Goal: Information Seeking & Learning: Learn about a topic

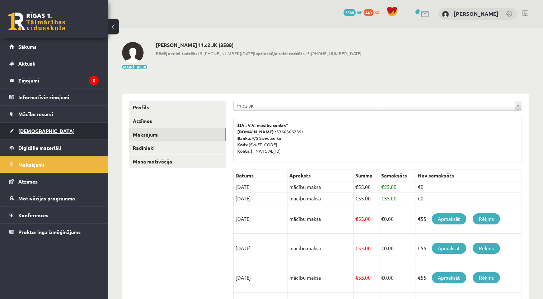
click at [53, 130] on link "[DEMOGRAPHIC_DATA]" at bounding box center [53, 131] width 89 height 17
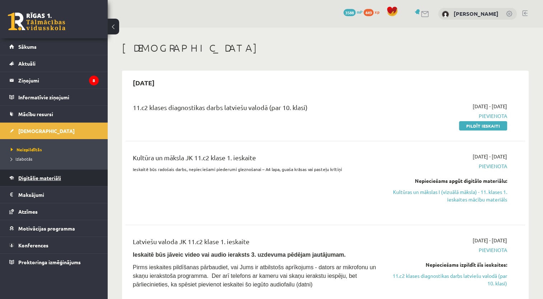
click at [33, 173] on link "Digitālie materiāli" at bounding box center [53, 178] width 89 height 17
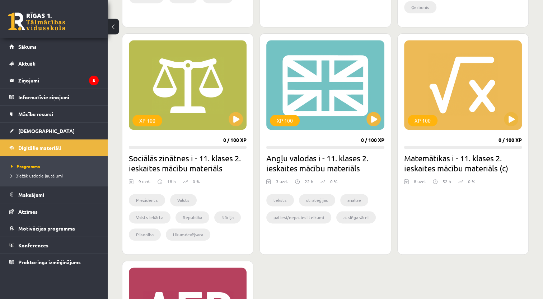
scroll to position [862, 0]
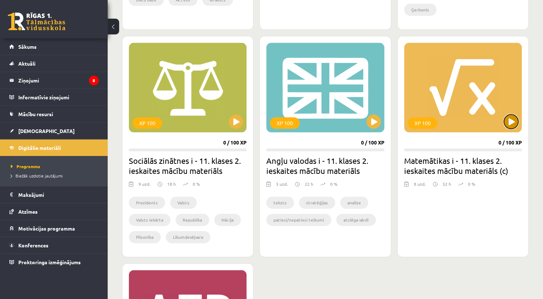
click at [507, 118] on button at bounding box center [511, 122] width 14 height 14
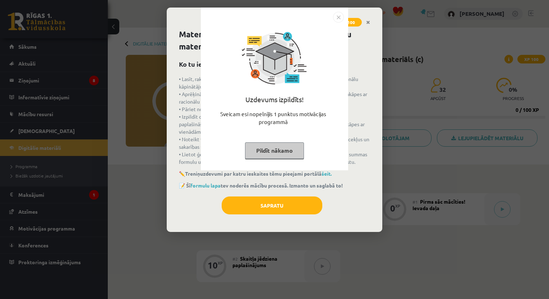
click at [338, 21] on img "Close" at bounding box center [338, 17] width 11 height 11
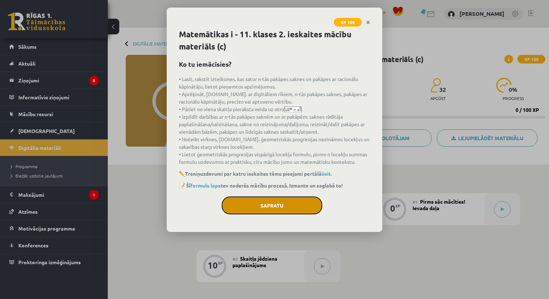
click at [254, 211] on button "Sapratu" at bounding box center [272, 206] width 101 height 18
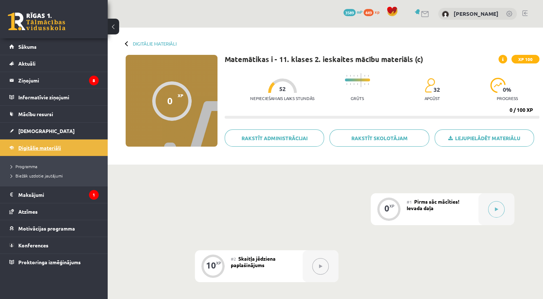
click at [36, 154] on link "Digitālie materiāli" at bounding box center [53, 148] width 89 height 17
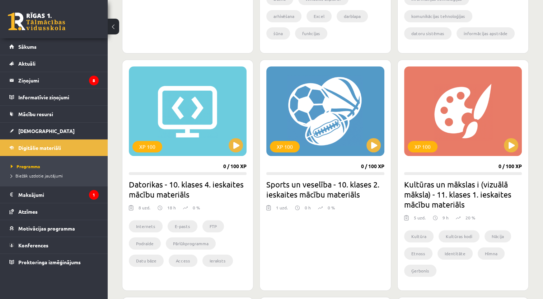
drag, startPoint x: 232, startPoint y: 186, endPoint x: 230, endPoint y: 196, distance: 10.3
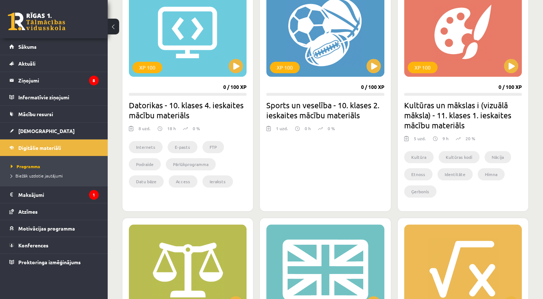
scroll to position [682, 0]
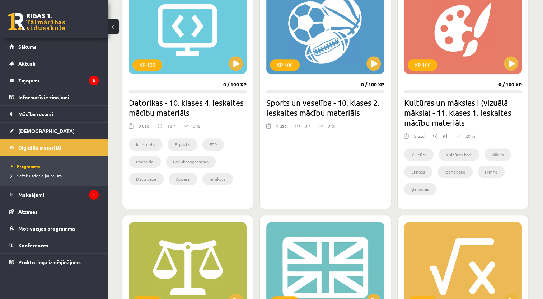
drag, startPoint x: 230, startPoint y: 196, endPoint x: 172, endPoint y: 201, distance: 58.4
click at [171, 203] on div "XP 100 0 / 100 XP Datorikas - 10. klases 4. ieskaites mācību materiāls 8 uzd. 1…" at bounding box center [187, 94] width 131 height 232
click at [509, 66] on button at bounding box center [511, 63] width 14 height 14
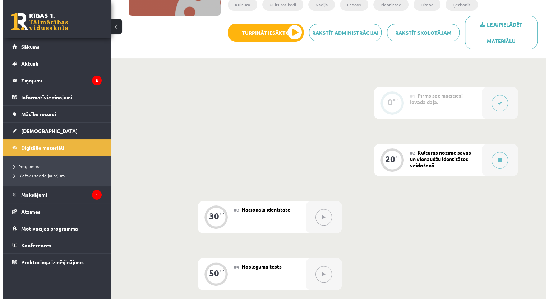
scroll to position [108, 0]
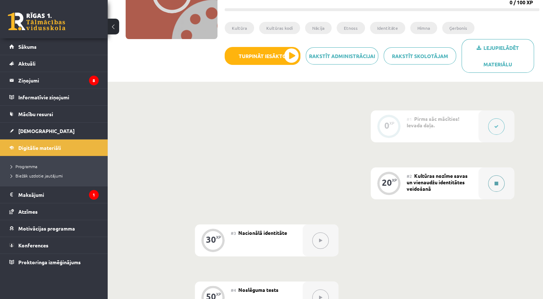
click at [500, 189] on button at bounding box center [496, 184] width 17 height 17
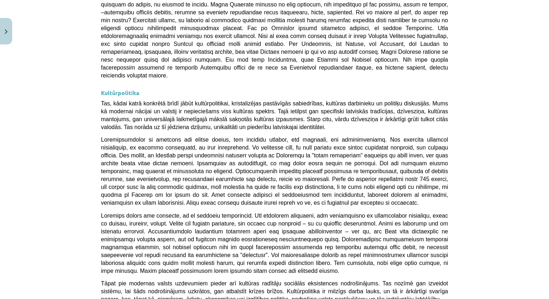
scroll to position [1874, 0]
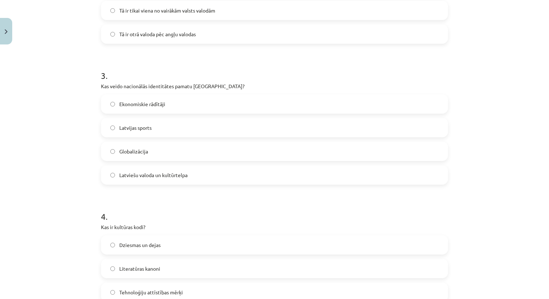
scroll to position [476, 0]
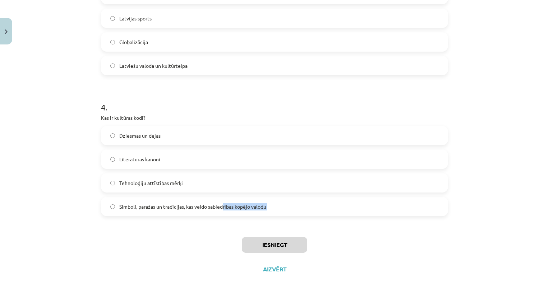
drag, startPoint x: 222, startPoint y: 219, endPoint x: 246, endPoint y: 235, distance: 29.4
drag, startPoint x: 246, startPoint y: 235, endPoint x: 377, endPoint y: 272, distance: 136.3
click at [377, 272] on div "Iesniegt Aizvērt" at bounding box center [274, 252] width 347 height 50
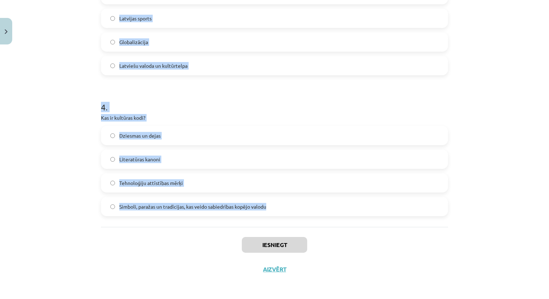
drag, startPoint x: 99, startPoint y: 159, endPoint x: 313, endPoint y: 226, distance: 224.1
copy form "1 . Kāds ir Latvijas valsts uzdevums saskaņā ar Latvijas Satversmi? Nodrošināt …"
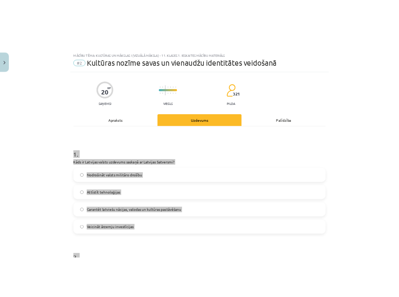
scroll to position [0, 0]
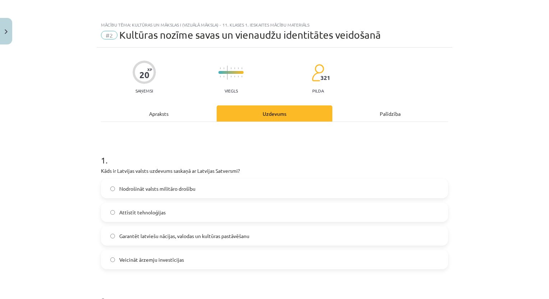
click at [90, 70] on div "Mācību tēma: Kultūras un mākslas i (vizuālā māksla) - 11. klases 1. ieskaites m…" at bounding box center [274, 149] width 549 height 299
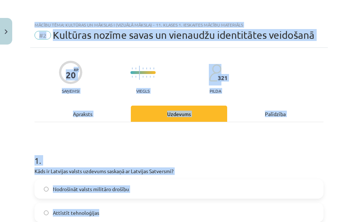
click at [98, 114] on html "0 Dāvanas 3589 mP 449 xp [PERSON_NAME] Sākums Aktuāli Kā mācīties eSKOLĀ Kontak…" at bounding box center [179, 3] width 358 height 222
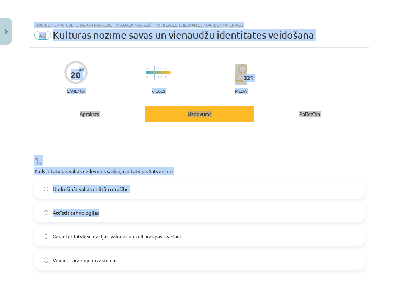
click at [366, 43] on div "Mācību tēma: Kultūras un mākslas i (vizuālā māksla) - 11. klases 1. ieskaites m…" at bounding box center [199, 148] width 399 height 297
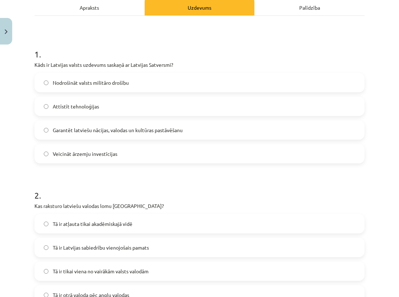
scroll to position [108, 0]
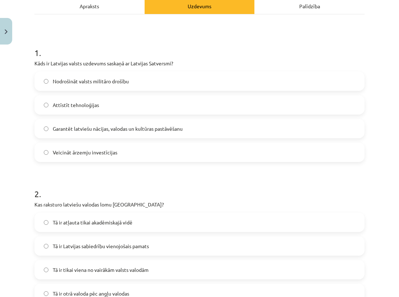
click at [105, 129] on span "Garantēt latviešu nācijas, valodas un kultūras pastāvēšanu" at bounding box center [118, 129] width 130 height 8
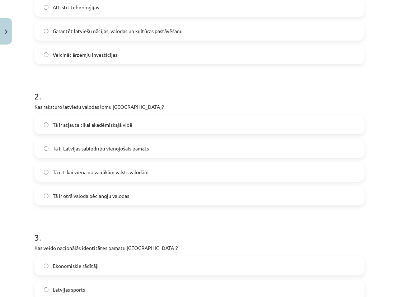
scroll to position [215, 0]
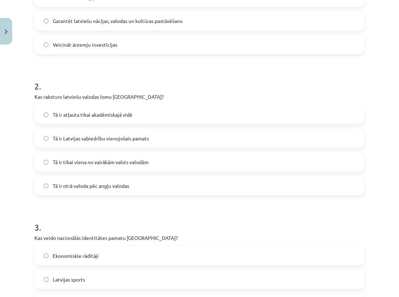
click at [73, 137] on span "Tā ir Latvijas sabiedrību vienojošais pamats" at bounding box center [101, 139] width 96 height 8
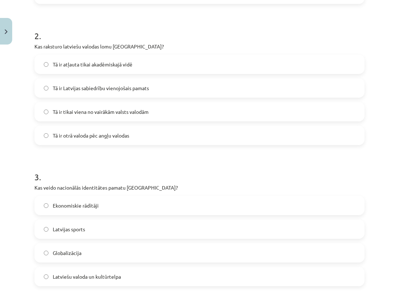
scroll to position [359, 0]
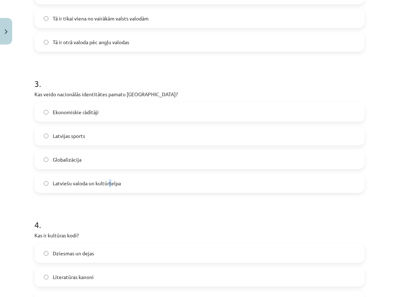
click at [111, 181] on span "Latviešu valoda un kultūrtelpa" at bounding box center [87, 184] width 68 height 8
drag, startPoint x: 111, startPoint y: 181, endPoint x: 100, endPoint y: 183, distance: 10.6
click at [100, 183] on span "Latviešu valoda un kultūrtelpa" at bounding box center [87, 184] width 68 height 8
drag, startPoint x: 100, startPoint y: 183, endPoint x: 118, endPoint y: 187, distance: 18.3
click at [118, 187] on label "Latviešu valoda un kultūrtelpa" at bounding box center [199, 183] width 329 height 18
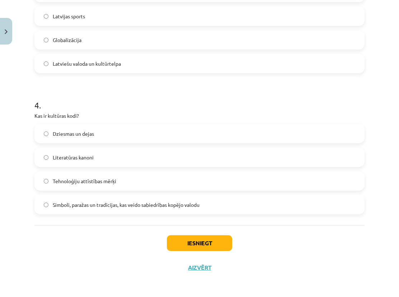
scroll to position [479, 0]
click at [97, 130] on label "Dziesmas un dejas" at bounding box center [199, 133] width 329 height 18
drag, startPoint x: 98, startPoint y: 130, endPoint x: 33, endPoint y: 126, distance: 65.1
click at [126, 120] on div "4 . Kas ir kultūras kodi? Dziesmas un dejas Literatūras kanoni Tehnoloģiju attī…" at bounding box center [199, 150] width 330 height 127
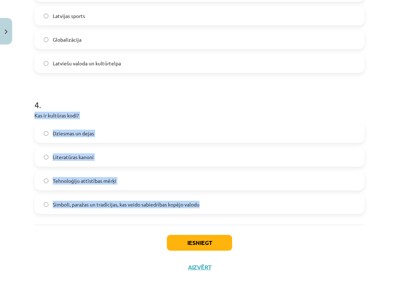
drag, startPoint x: 34, startPoint y: 112, endPoint x: 223, endPoint y: 208, distance: 211.6
click at [28, 123] on div "Mācību tēma: Kultūras un mākslas i (vizuālā māksla) - 11. klases 1. ieskaites m…" at bounding box center [199, 148] width 399 height 297
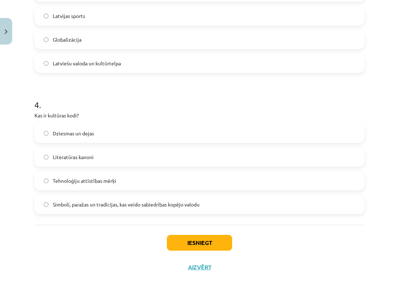
click at [93, 211] on label "Simboli, paražas un tradīcijas, kas veido sabiedrības kopējo valodu" at bounding box center [199, 204] width 329 height 18
drag, startPoint x: 93, startPoint y: 211, endPoint x: 139, endPoint y: 211, distance: 46.0
click at [139, 211] on label "Simboli, paražas un tradīcijas, kas veido sabiedrības kopējo valodu" at bounding box center [199, 204] width 329 height 18
click at [185, 242] on button "Iesniegt" at bounding box center [199, 243] width 65 height 16
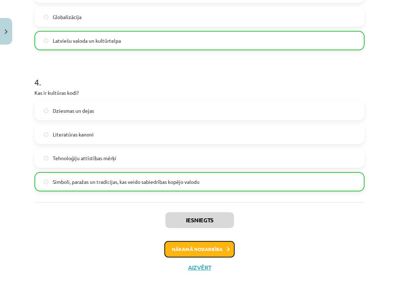
click at [202, 253] on button "Nākamā nodarbība" at bounding box center [199, 249] width 70 height 17
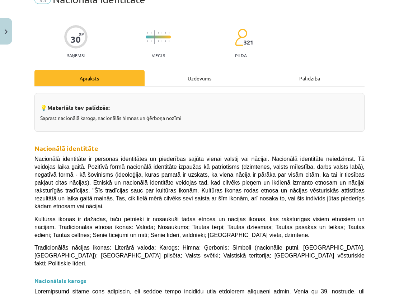
scroll to position [18, 0]
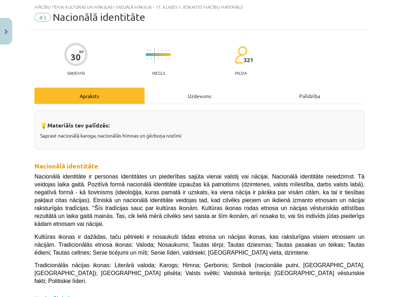
click at [191, 100] on div "Uzdevums" at bounding box center [200, 96] width 110 height 16
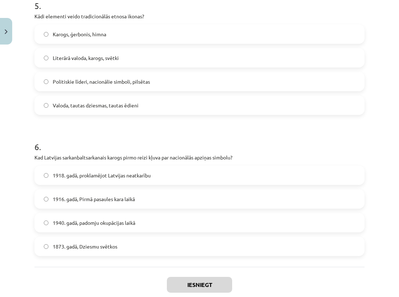
scroll to position [761, 0]
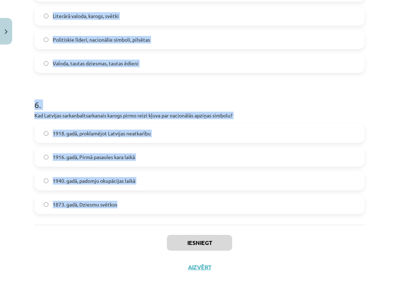
drag, startPoint x: 33, startPoint y: 138, endPoint x: 121, endPoint y: 206, distance: 112.0
copy form "3 . Lore ip dolors ametco adipisc elitsedd? Ei te incididuntu laboree, dol magn…"
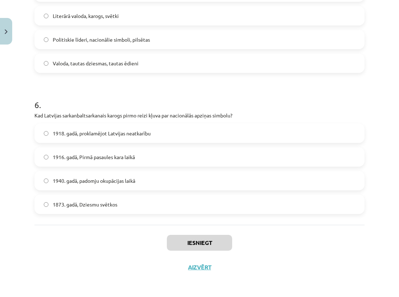
click at [242, 107] on h1 "6 ." at bounding box center [199, 98] width 330 height 22
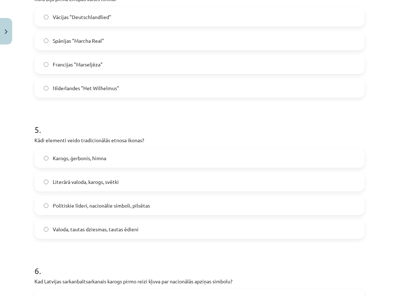
scroll to position [582, 0]
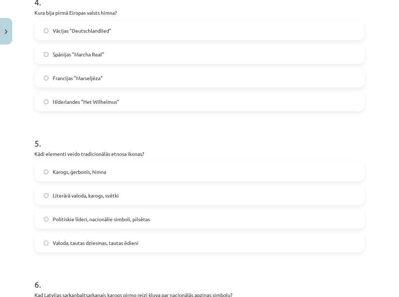
drag, startPoint x: 232, startPoint y: 122, endPoint x: 151, endPoint y: 120, distance: 80.8
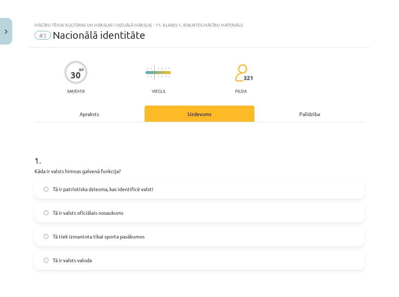
scroll to position [108, 0]
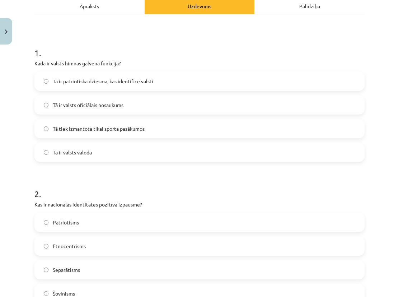
click at [85, 60] on p "Kāda ir valsts himnas galvenā funkcija?" at bounding box center [199, 64] width 330 height 8
click at [84, 79] on span "Tā ir patriotiska dziesma, kas identificē valsti" at bounding box center [103, 82] width 101 height 8
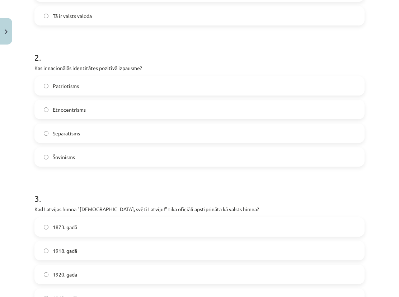
scroll to position [251, 0]
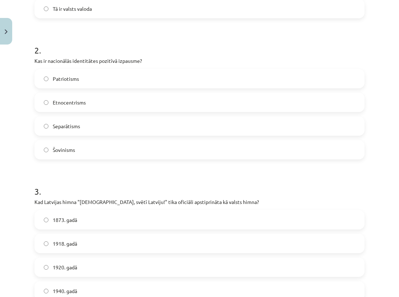
click at [62, 77] on span "Patriotisms" at bounding box center [66, 79] width 26 height 8
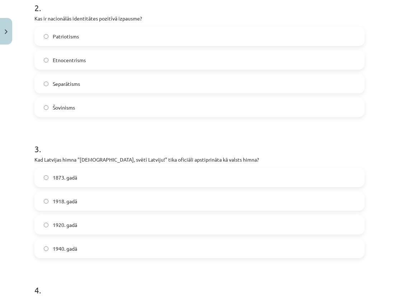
scroll to position [323, 0]
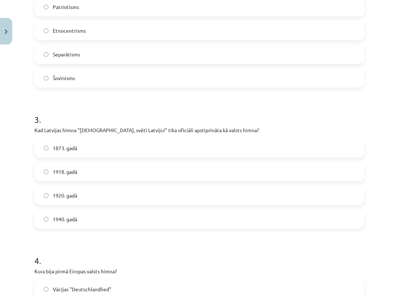
click at [78, 196] on label "1920. gadā" at bounding box center [199, 195] width 329 height 18
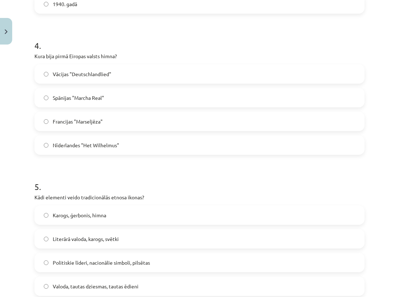
scroll to position [539, 0]
click at [121, 141] on label "Nīderlandes "Het Wilhelmus"" at bounding box center [199, 145] width 329 height 18
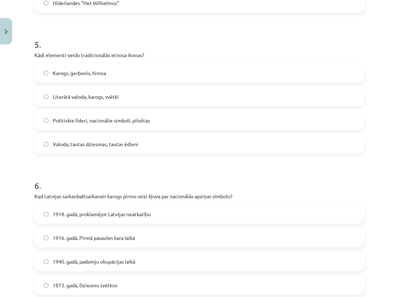
scroll to position [682, 0]
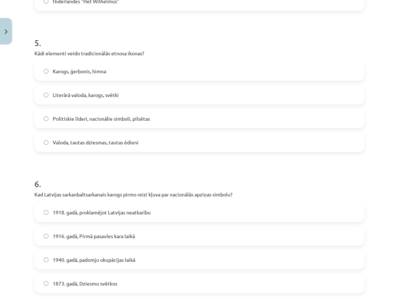
click at [90, 141] on span "Valoda, tautas dziesmas, tautas ēdieni" at bounding box center [96, 143] width 86 height 8
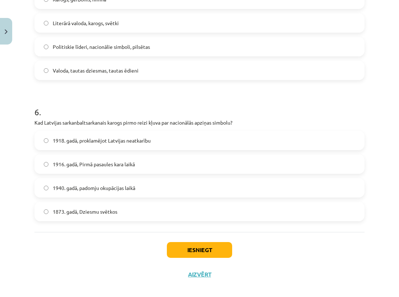
scroll to position [761, 0]
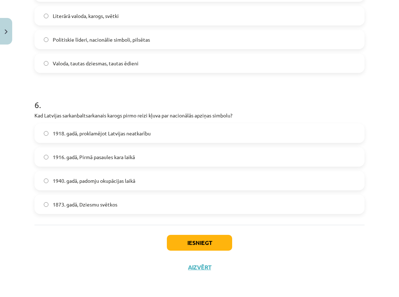
click at [85, 205] on span "1873. gadā, Dziesmu svētkos" at bounding box center [85, 205] width 65 height 8
click at [194, 243] on button "Iesniegt" at bounding box center [199, 243] width 65 height 16
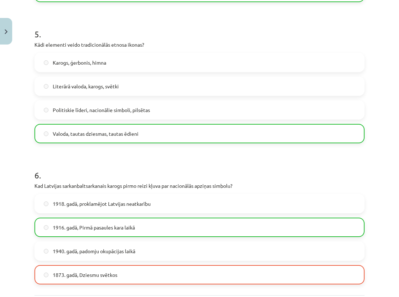
scroll to position [784, 0]
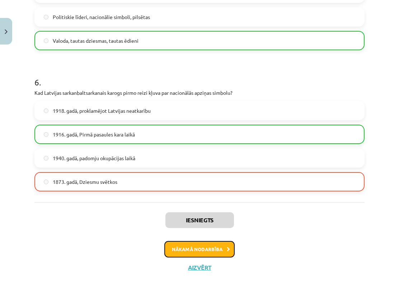
click at [217, 255] on button "Nākamā nodarbība" at bounding box center [199, 249] width 70 height 17
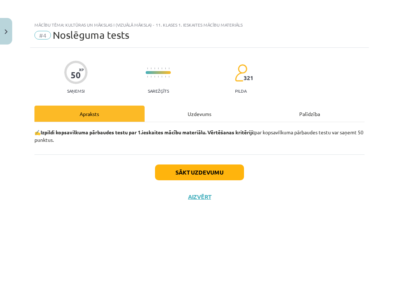
click at [210, 116] on div "Uzdevums" at bounding box center [200, 114] width 110 height 16
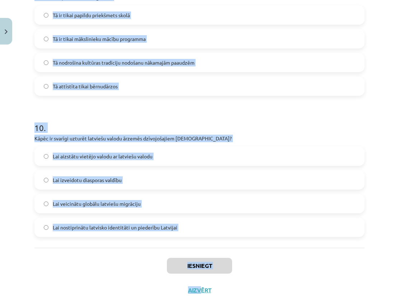
scroll to position [1326, 0]
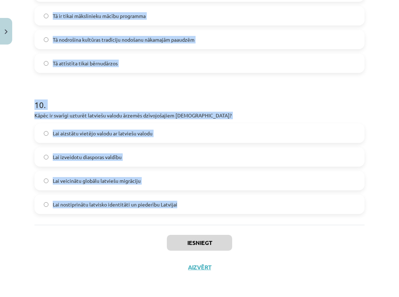
drag, startPoint x: 36, startPoint y: 159, endPoint x: 201, endPoint y: 213, distance: 173.2
copy form "0 . Lor ip dolorsit ametconse adipis? El seddo eiusmo te incidi utlabor et dolo…"
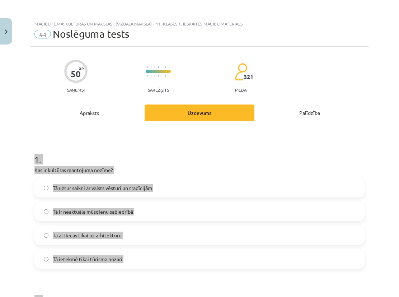
scroll to position [0, 0]
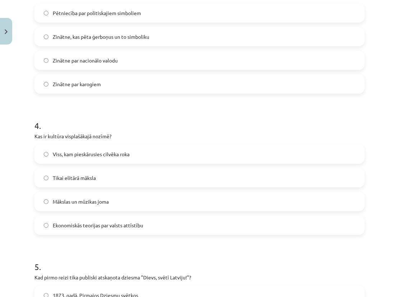
scroll to position [539, 0]
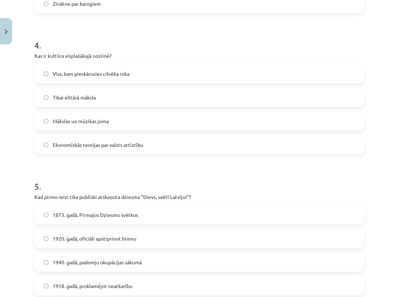
click at [91, 34] on h1 "4 ." at bounding box center [199, 39] width 330 height 22
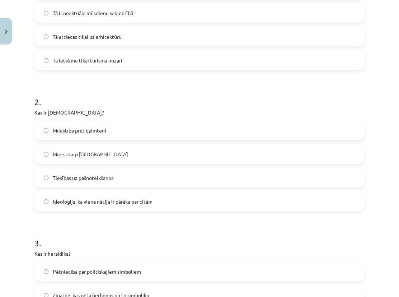
scroll to position [215, 0]
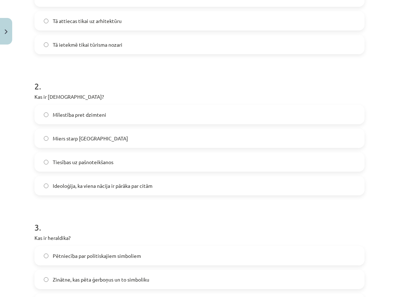
click at [157, 185] on label "Ideoloģija, ka viena nācija ir pārāka par citām" at bounding box center [199, 186] width 329 height 18
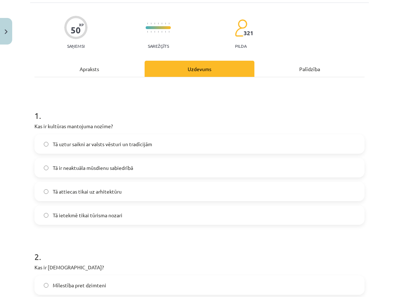
scroll to position [36, 0]
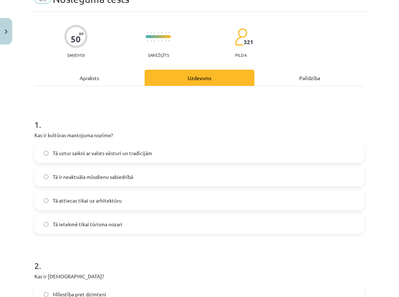
click at [80, 158] on label "Tā uztur saikni ar valsts vēsturi un tradīcijām" at bounding box center [199, 153] width 329 height 18
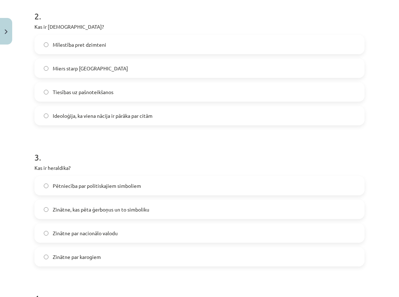
scroll to position [395, 0]
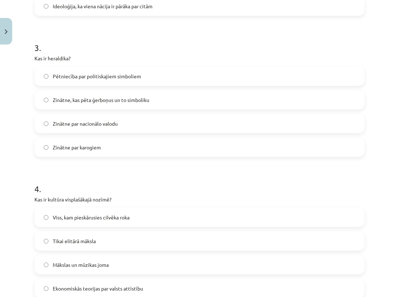
click at [134, 99] on span "Zinātne, kas pēta ģerboņus un to simboliku" at bounding box center [101, 100] width 97 height 8
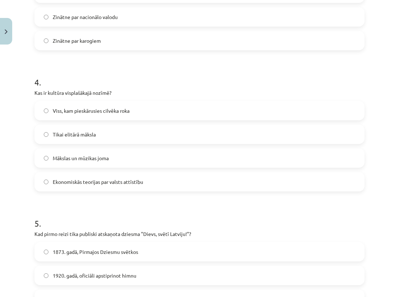
scroll to position [503, 0]
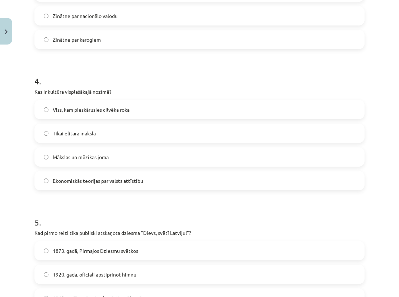
click at [124, 112] on span "Viss, kam pieskārusies cilvēka roka" at bounding box center [91, 110] width 77 height 8
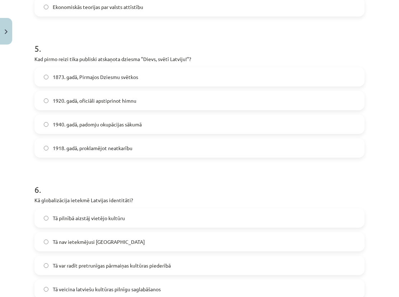
scroll to position [682, 0]
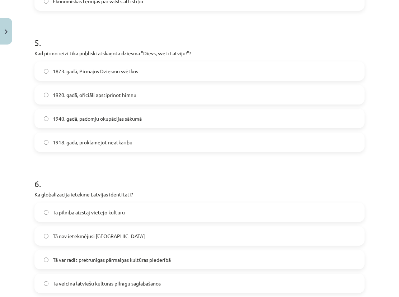
click at [85, 70] on span "1873. gadā, Pirmajos Dziesmu svētkos" at bounding box center [95, 72] width 85 height 8
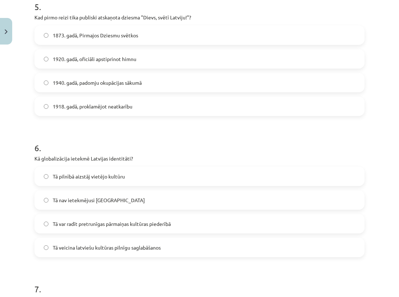
scroll to position [754, 0]
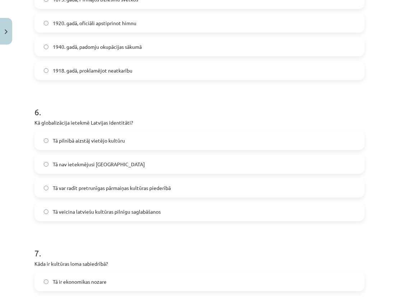
click at [121, 187] on span "Tā var radīt pretrunīgas pārmaiņas kultūras piederībā" at bounding box center [112, 188] width 118 height 8
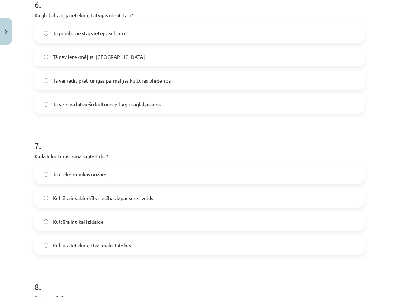
scroll to position [862, 0]
click at [99, 150] on div "7 . Kāda ir kultūras loma sabiedrībā? Tā ir ekonomikas nozare Kultūra ir sabied…" at bounding box center [199, 191] width 330 height 127
click at [87, 201] on span "Kultūra ir sabiedrības esības izpausmes veids" at bounding box center [103, 198] width 101 height 8
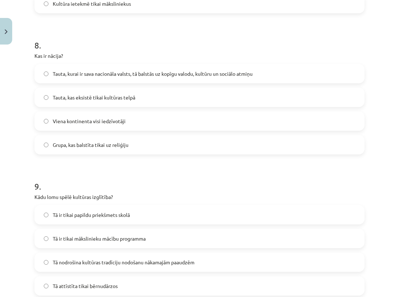
scroll to position [1113, 0]
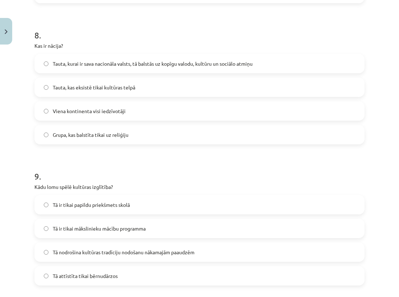
click at [100, 70] on label "Tauta, kurai ir sava nacionāla valsts, tā balstās uz kopīgu valodu, kultūru un …" at bounding box center [199, 64] width 329 height 18
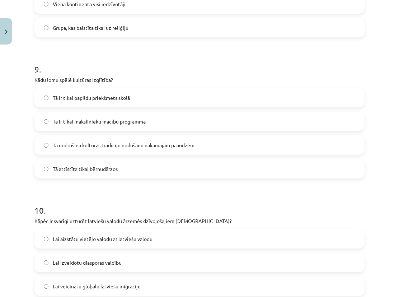
scroll to position [1221, 0]
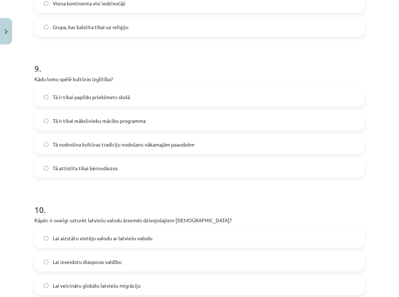
click at [93, 146] on span "Tā nodrošina kultūras tradīciju nodošanu nākamajām paaudzēm" at bounding box center [124, 145] width 142 height 8
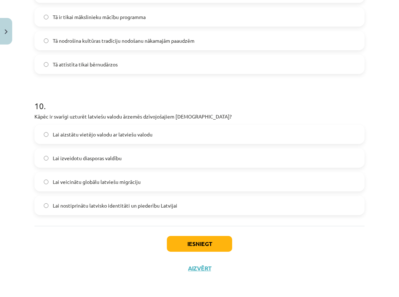
scroll to position [1326, 0]
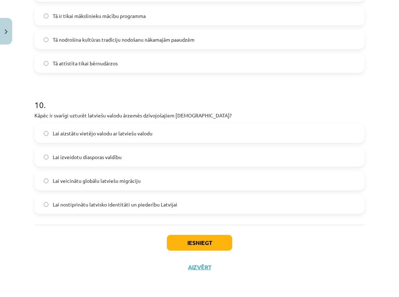
click at [90, 204] on span "Lai nostiprinātu latvisko identitāti un piederību Latvijai" at bounding box center [115, 205] width 125 height 8
click at [188, 237] on button "Iesniegt" at bounding box center [199, 243] width 65 height 16
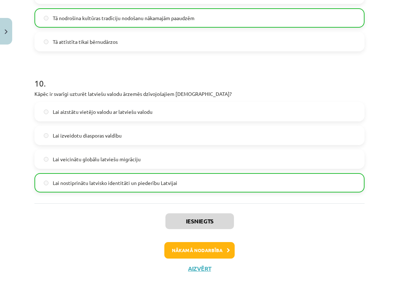
scroll to position [1348, 0]
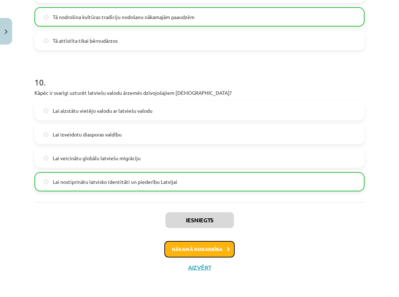
click at [211, 245] on button "Nākamā nodarbība" at bounding box center [199, 249] width 70 height 17
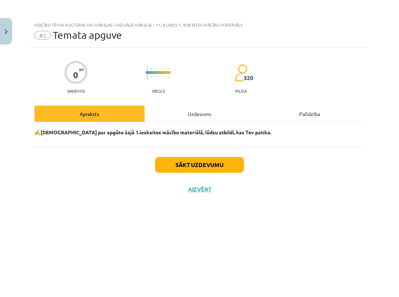
scroll to position [0, 0]
click at [205, 118] on div "Uzdevums" at bounding box center [200, 114] width 110 height 16
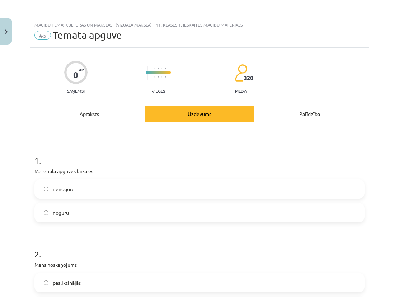
click at [97, 188] on label "nenoguru" at bounding box center [199, 189] width 329 height 18
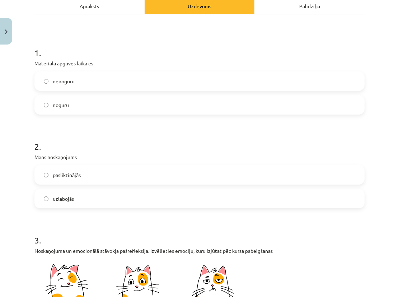
click at [97, 200] on label "uzlabojās" at bounding box center [199, 199] width 329 height 18
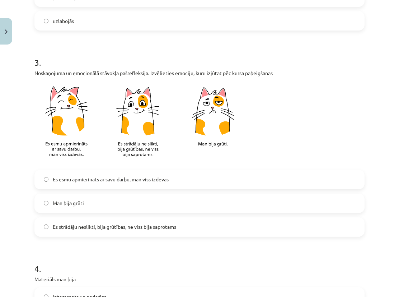
scroll to position [287, 0]
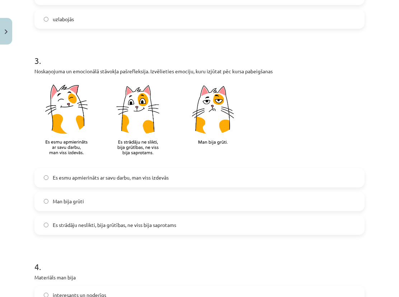
click at [121, 182] on label "Es esmu apmierināts ar savu darbu, man viss izdevās" at bounding box center [199, 178] width 329 height 18
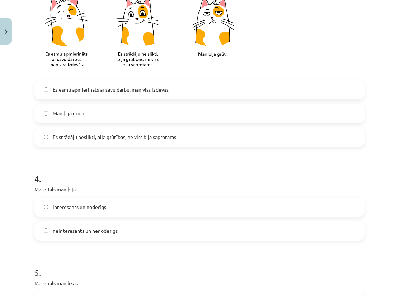
scroll to position [395, 0]
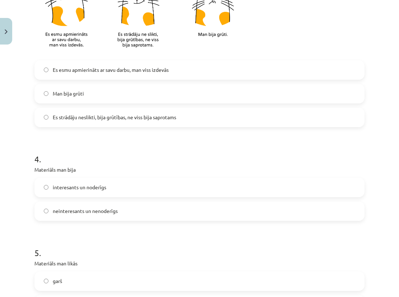
click at [79, 188] on span "interesants un noderīgs" at bounding box center [80, 187] width 54 height 8
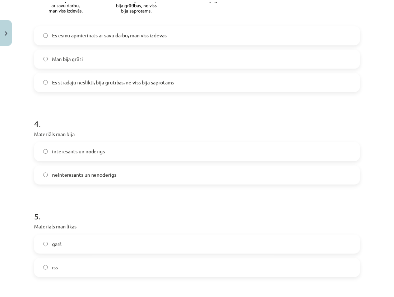
scroll to position [613, 0]
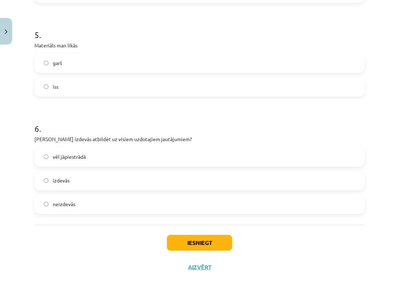
click at [60, 89] on label "īss" at bounding box center [199, 87] width 329 height 18
click at [50, 183] on label "izdevās" at bounding box center [199, 181] width 329 height 18
click at [227, 241] on button "Iesniegt" at bounding box center [199, 243] width 65 height 16
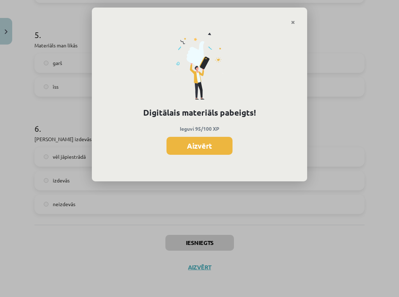
click at [215, 143] on button "Aizvērt" at bounding box center [200, 146] width 66 height 18
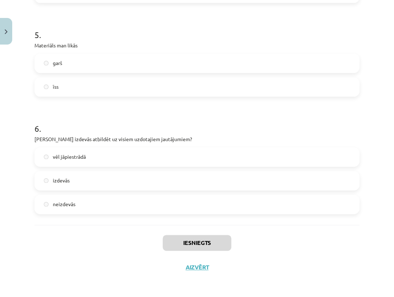
scroll to position [362, 0]
click at [197, 269] on button "Aizvērt" at bounding box center [196, 267] width 27 height 7
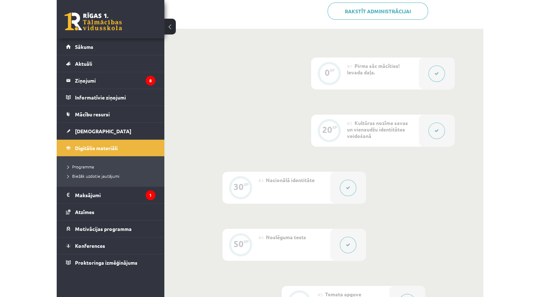
scroll to position [183, 0]
